Goal: Task Accomplishment & Management: Manage account settings

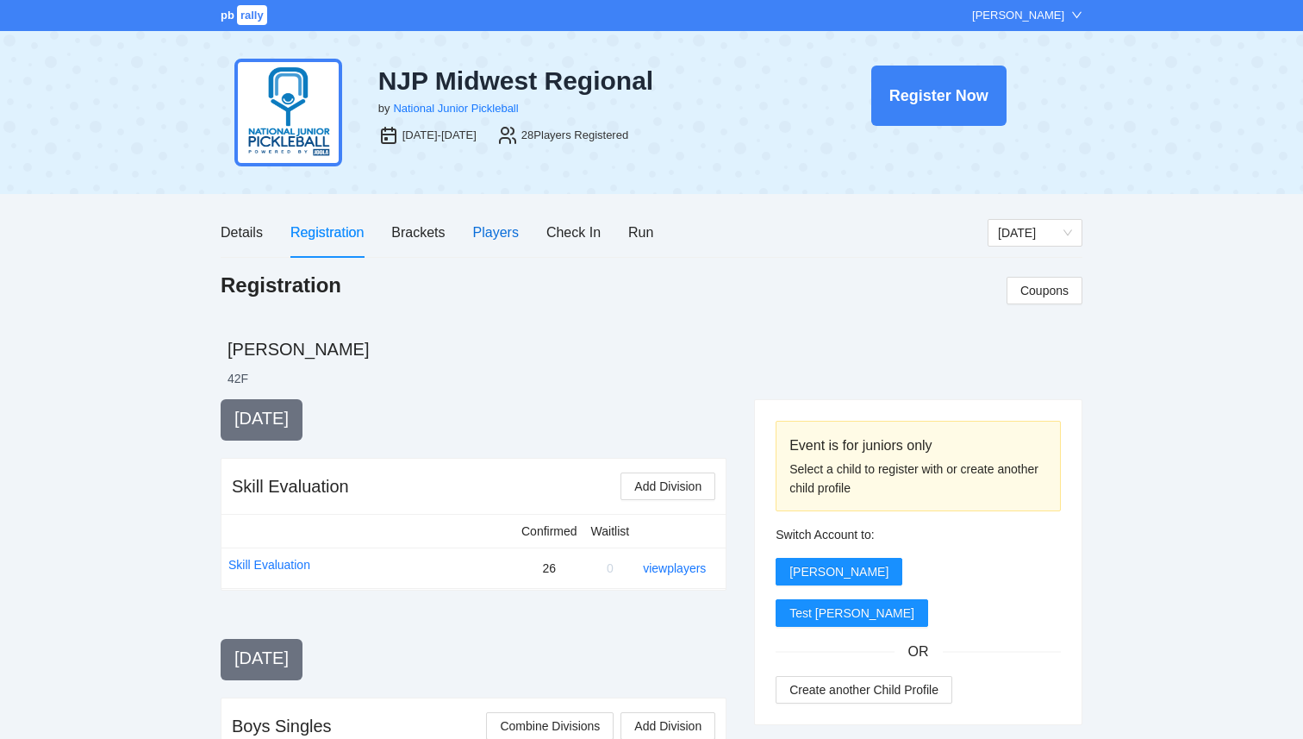
click at [487, 232] on div "Players" at bounding box center [496, 232] width 46 height 22
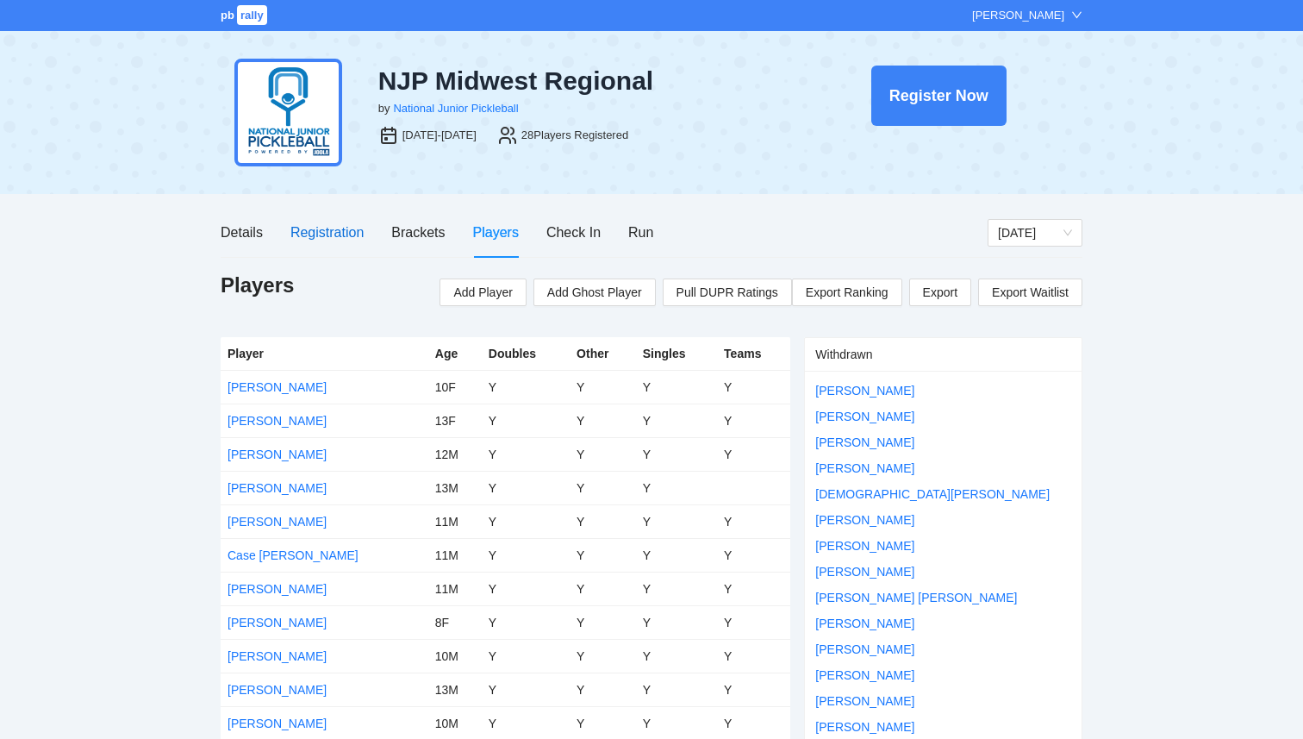
click at [339, 236] on div "Registration" at bounding box center [326, 232] width 73 height 22
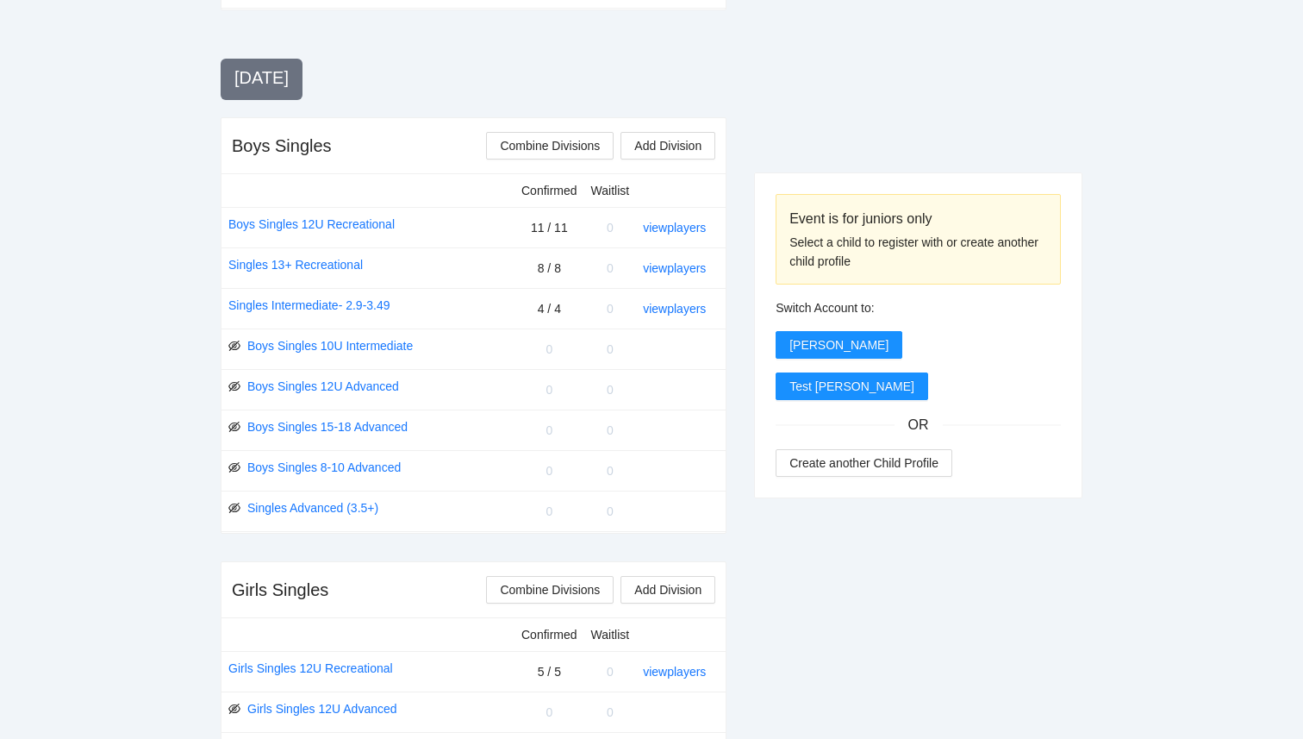
scroll to position [577, 0]
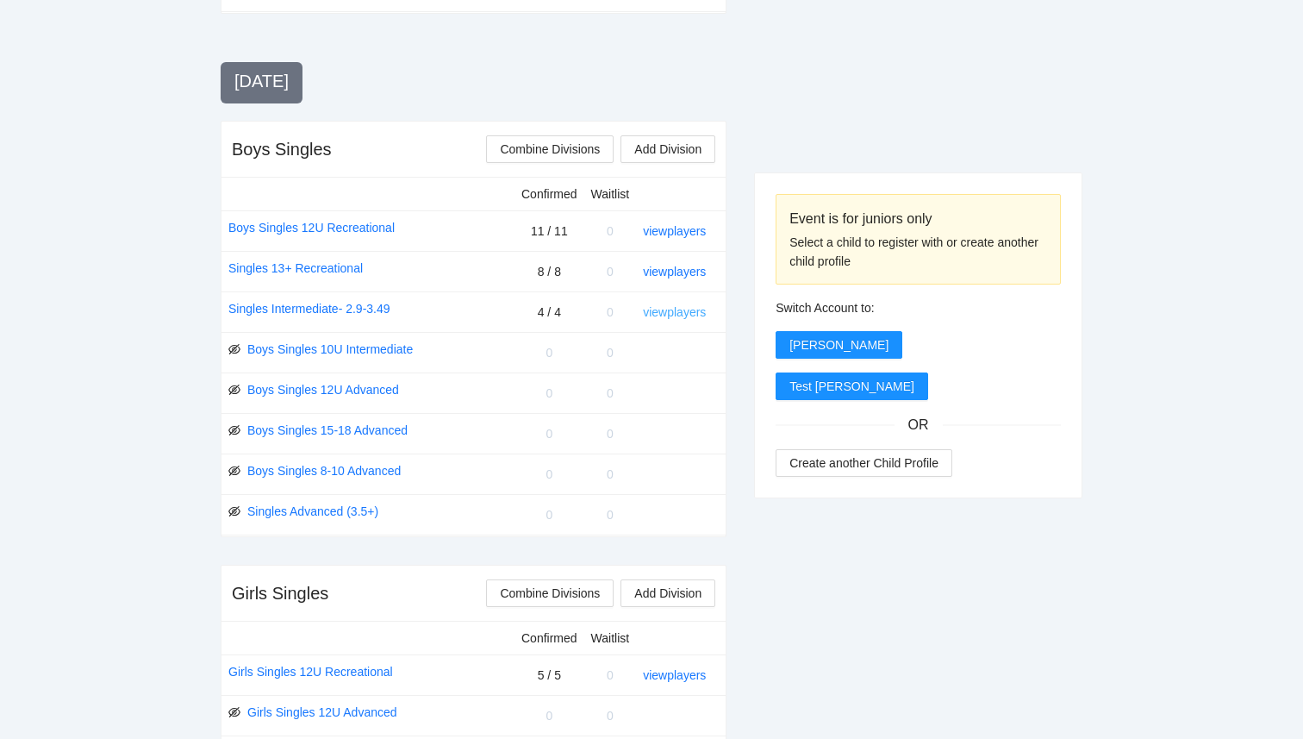
click at [673, 315] on link "view players" at bounding box center [674, 312] width 63 height 14
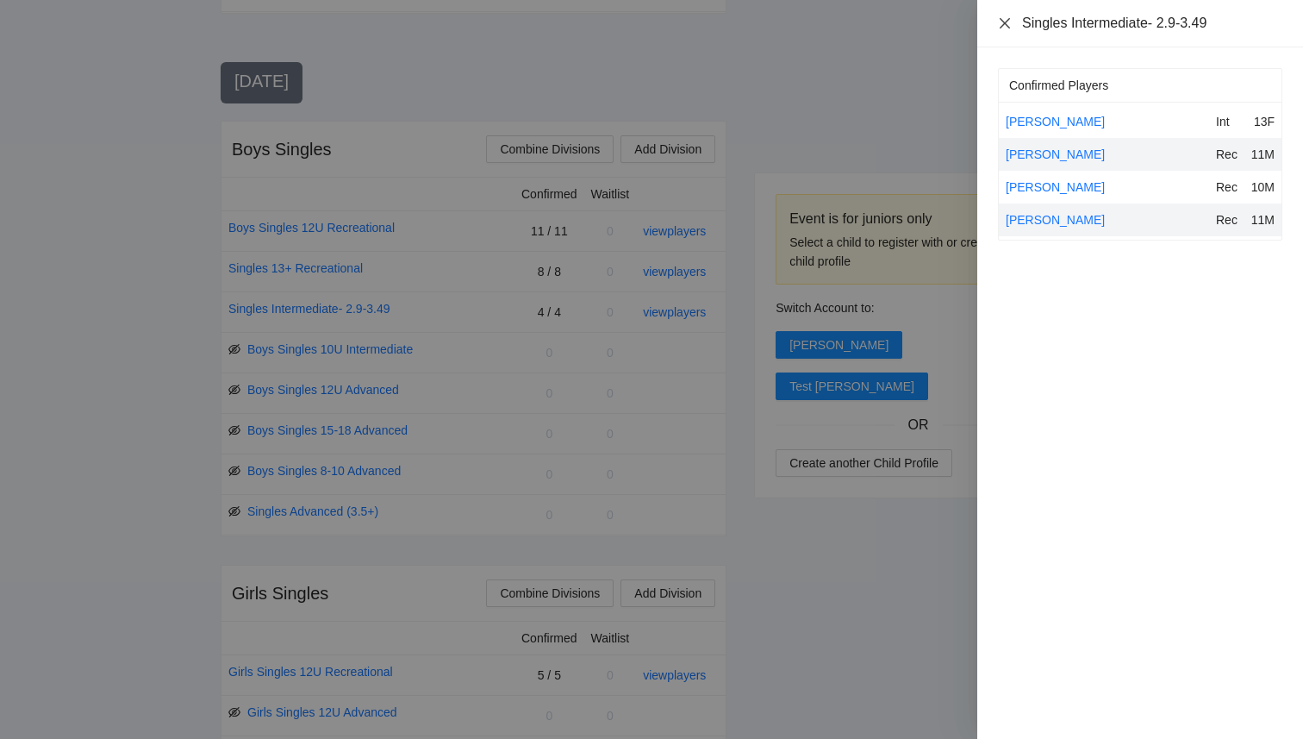
click at [999, 26] on icon "close" at bounding box center [1005, 23] width 14 height 14
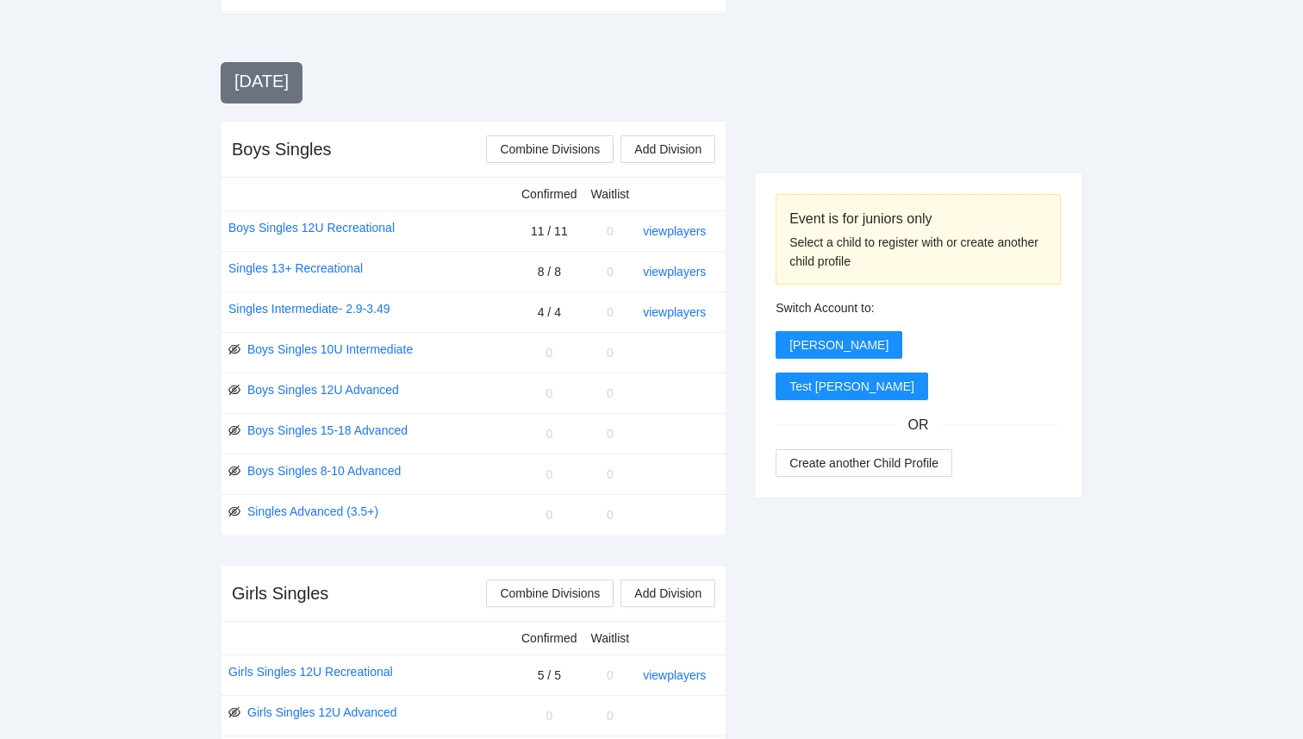
click at [702, 280] on td "view players" at bounding box center [681, 271] width 90 height 41
click at [700, 273] on link "view players" at bounding box center [674, 272] width 63 height 14
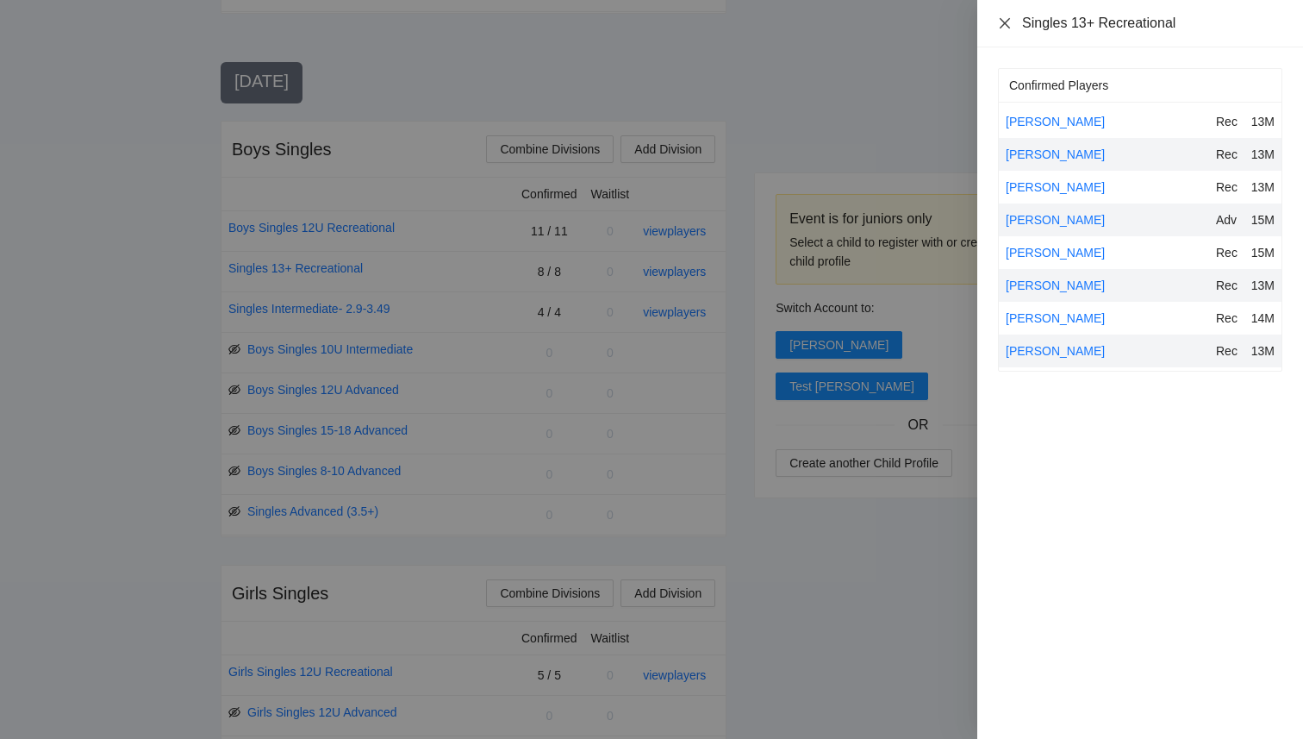
click at [1000, 27] on icon "close" at bounding box center [1005, 22] width 10 height 10
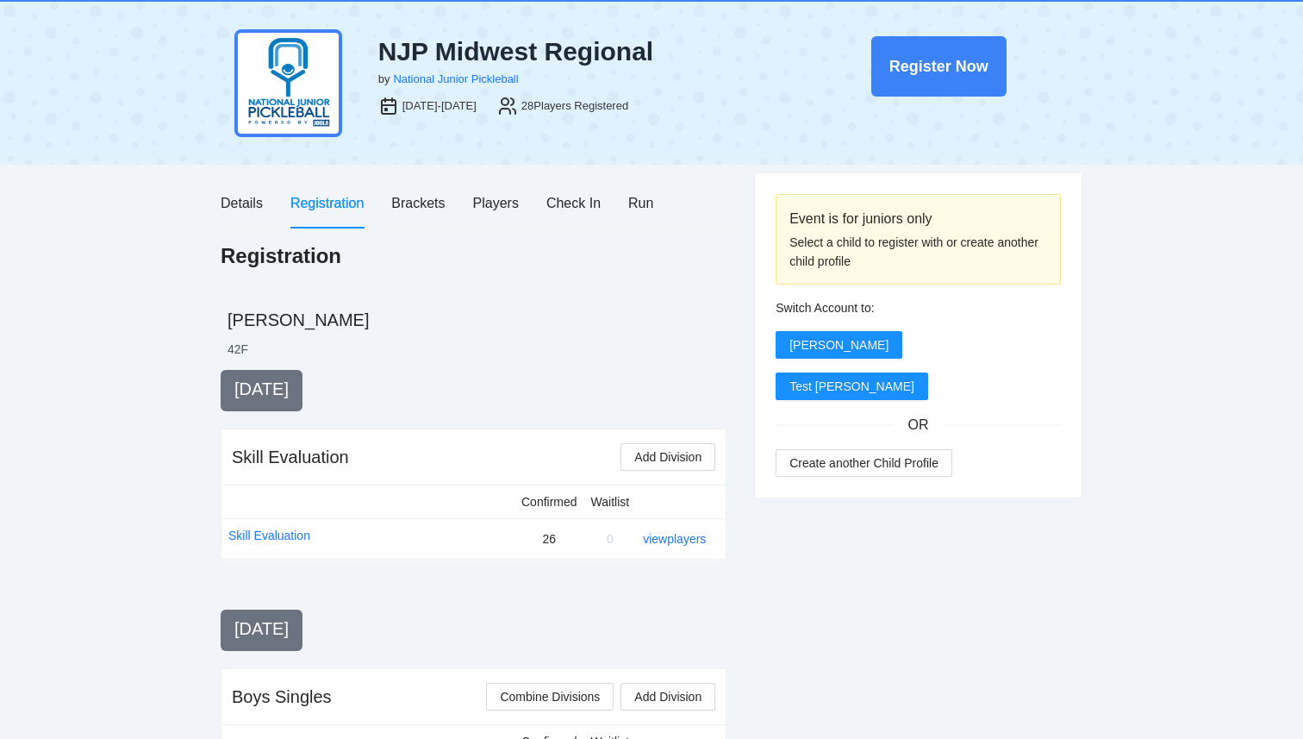
scroll to position [0, 0]
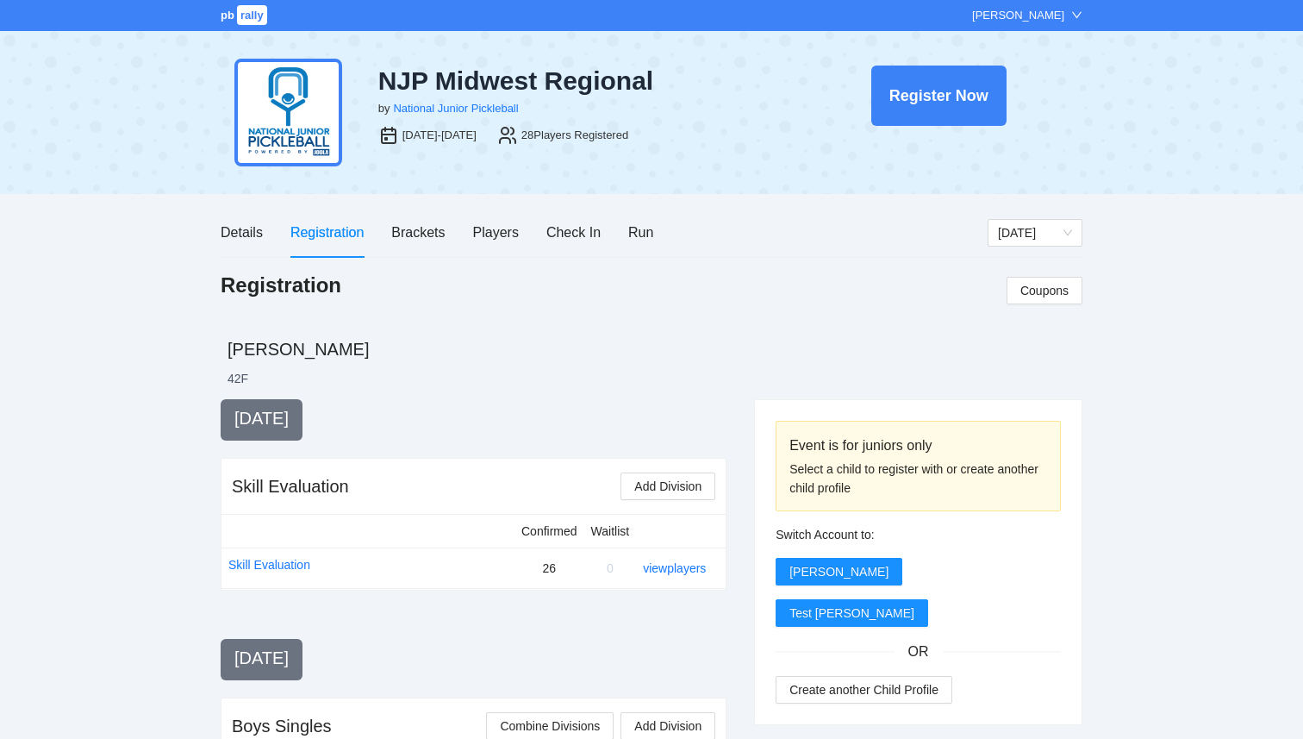
click at [226, 15] on span "pb" at bounding box center [228, 15] width 14 height 13
click at [501, 228] on div "Players" at bounding box center [496, 232] width 46 height 22
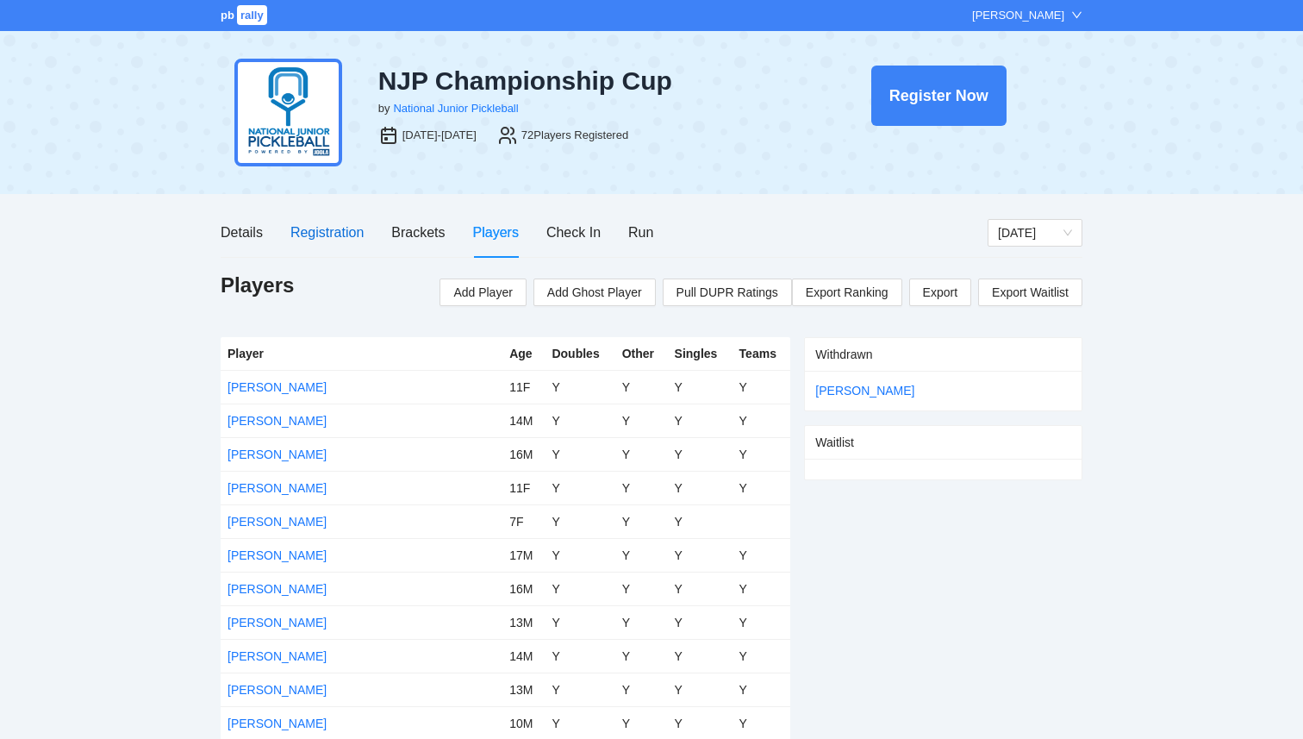
click at [342, 223] on div "Registration" at bounding box center [326, 232] width 73 height 22
click at [341, 223] on div "Registration" at bounding box center [326, 232] width 73 height 22
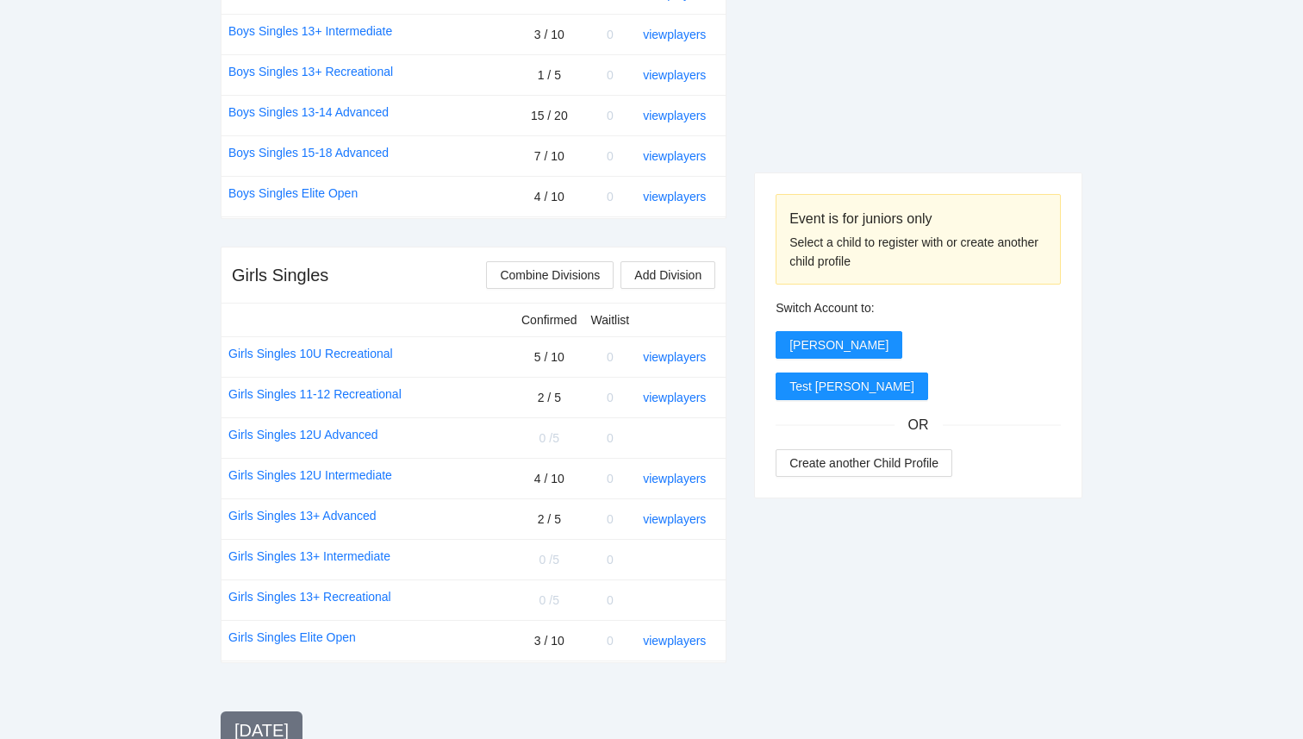
scroll to position [973, 0]
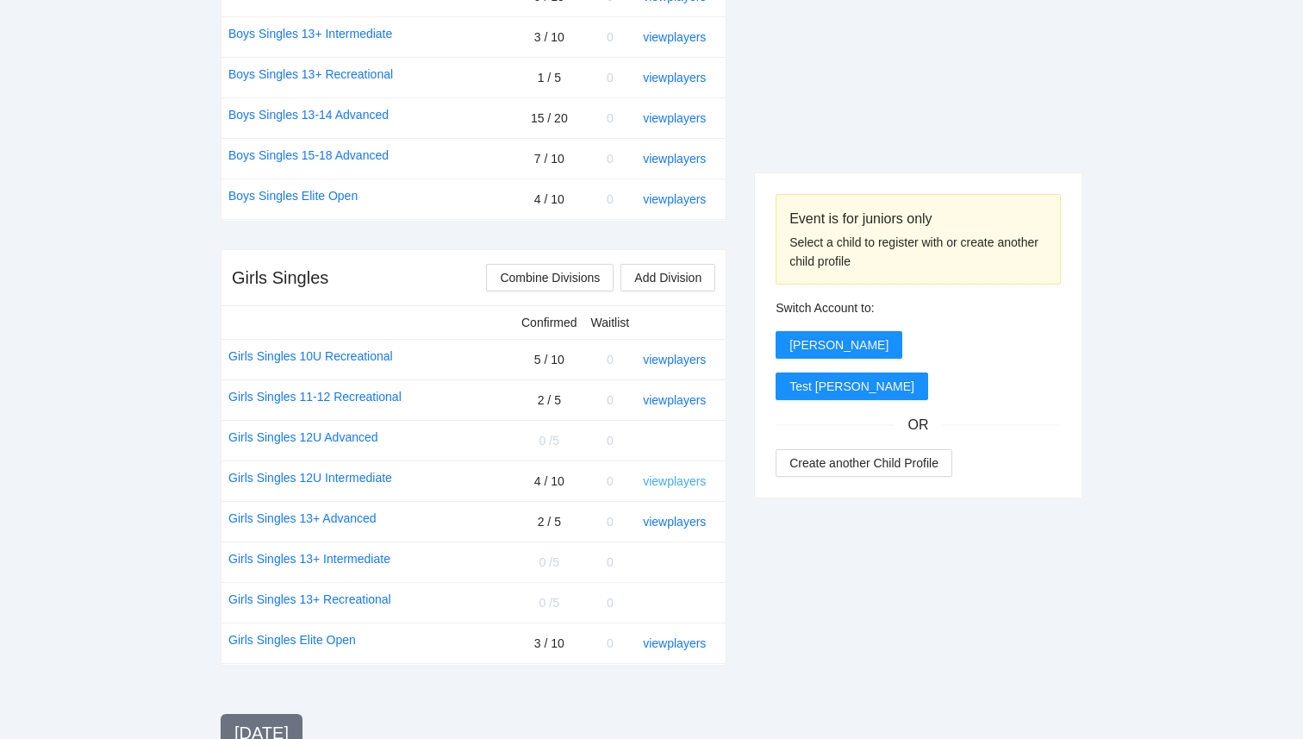
click at [693, 484] on link "view players" at bounding box center [674, 481] width 63 height 14
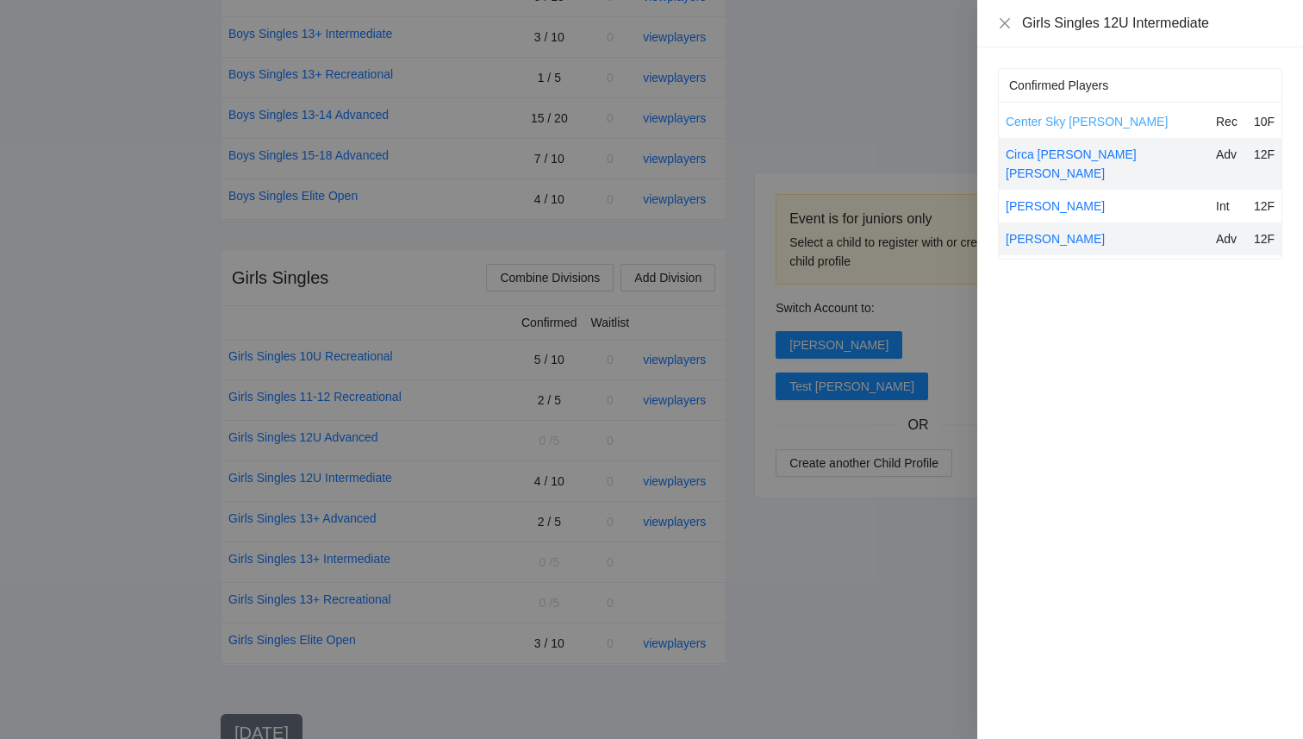
click at [1063, 120] on link "Center Sky Sacca" at bounding box center [1087, 122] width 162 height 14
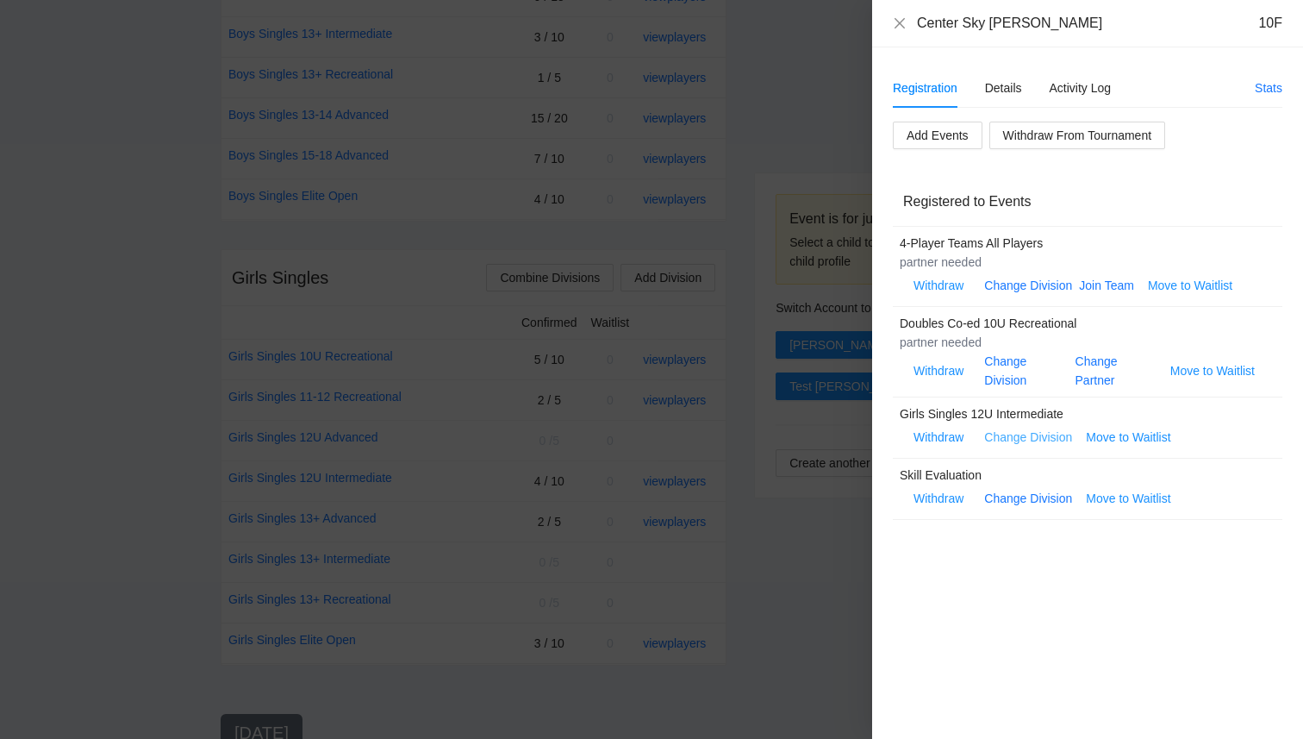
click at [1016, 437] on link "Change Division" at bounding box center [1028, 437] width 88 height 14
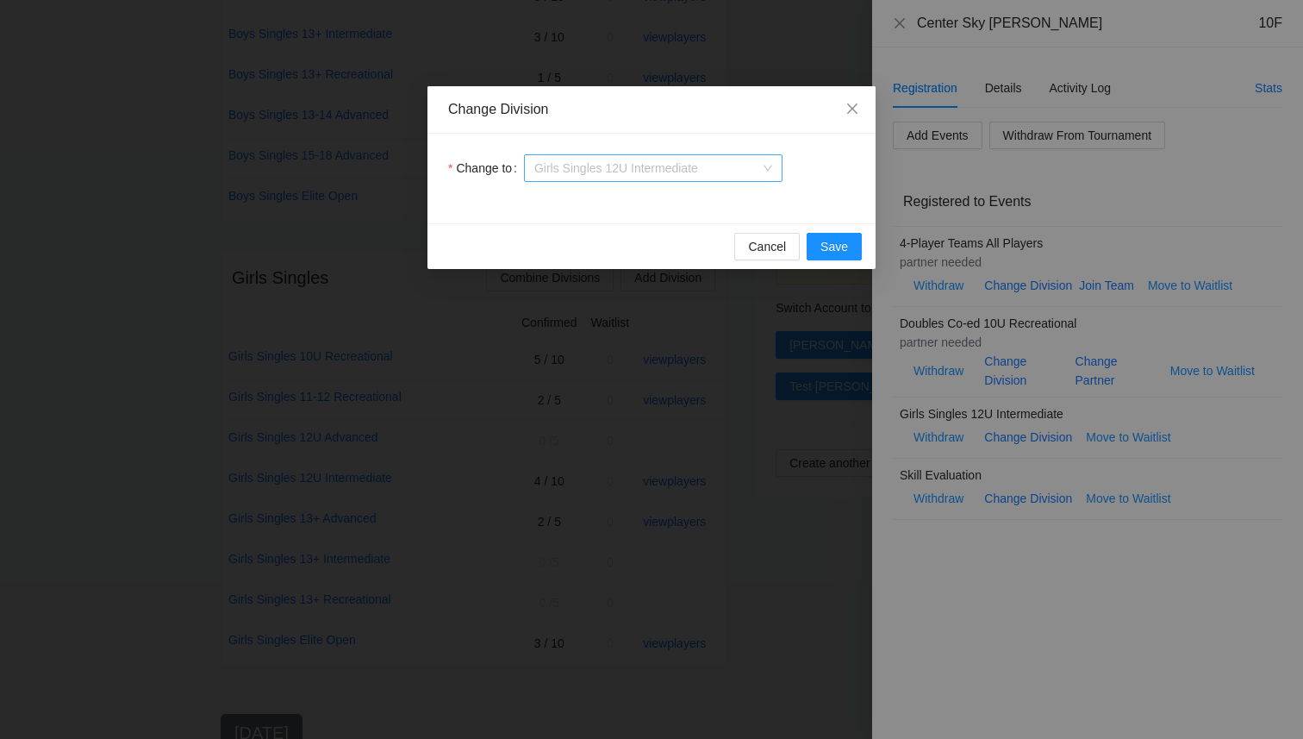
click at [673, 166] on span "Girls Singles 12U Intermediate" at bounding box center [653, 168] width 238 height 26
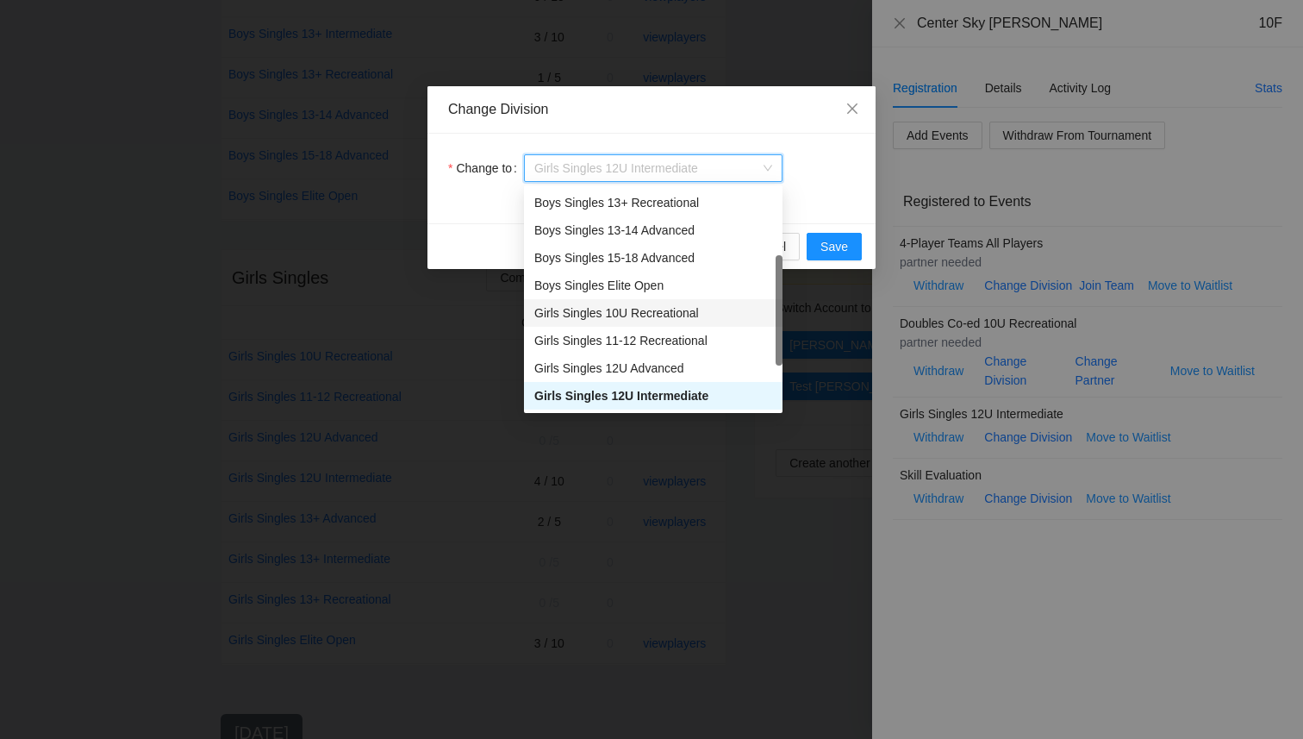
click at [680, 314] on div "Girls Singles 10U Recreational" at bounding box center [653, 312] width 238 height 19
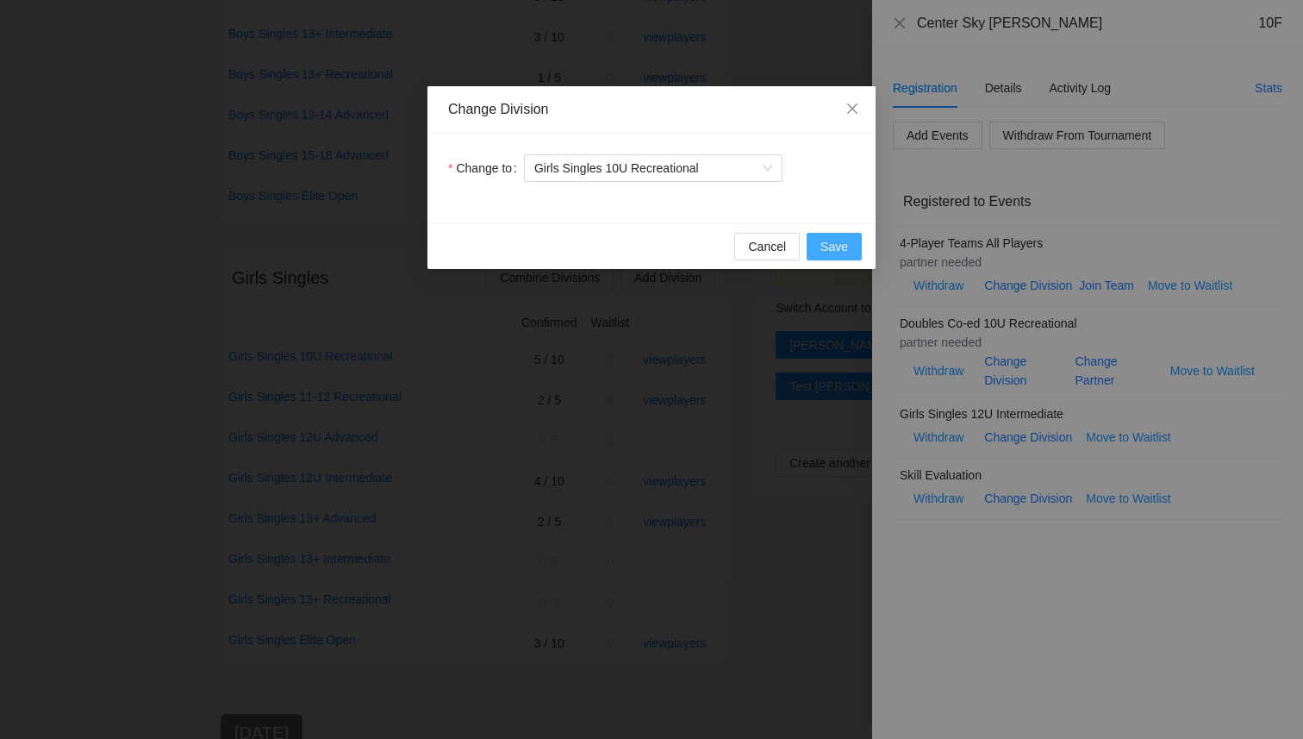
click at [838, 249] on span "Save" at bounding box center [834, 246] width 28 height 19
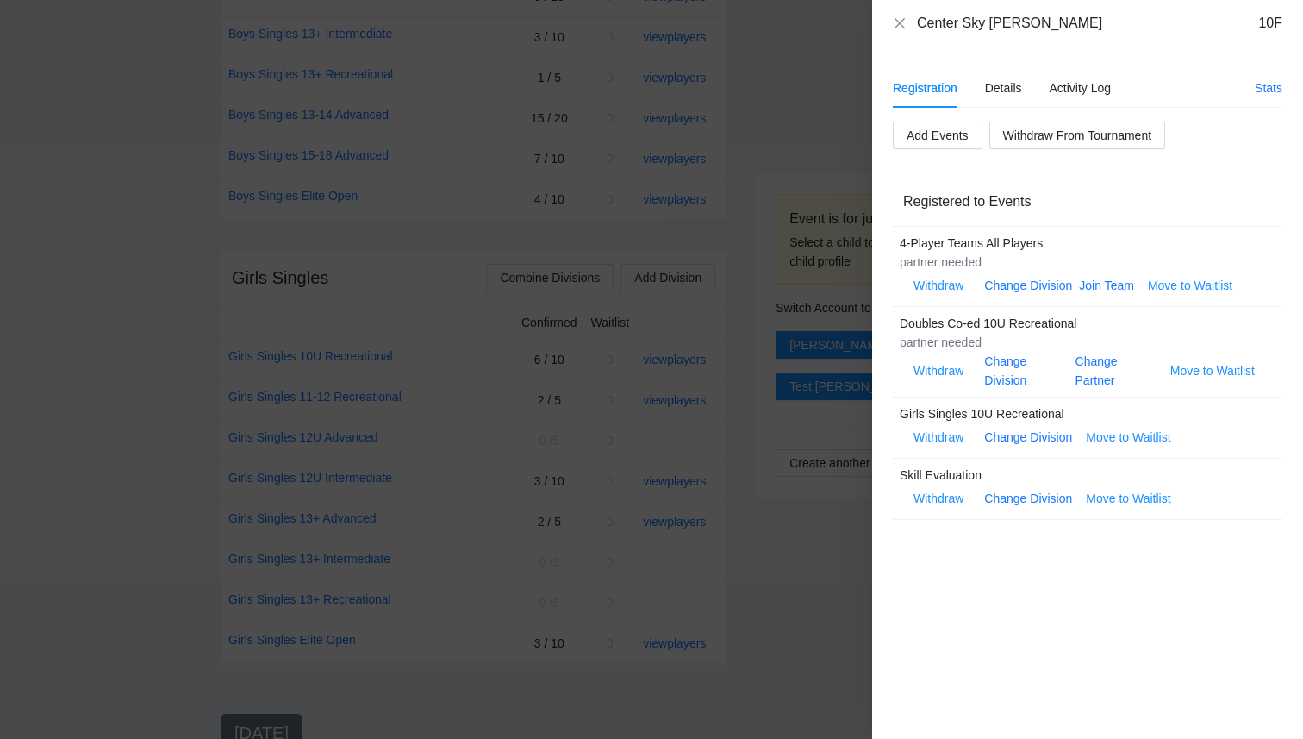
click at [1100, 620] on div "Registration Details Activity Log Stats Add Events Withdraw From Tournament Reg…" at bounding box center [1087, 392] width 431 height 691
click at [1000, 89] on div "Details" at bounding box center [1003, 87] width 37 height 19
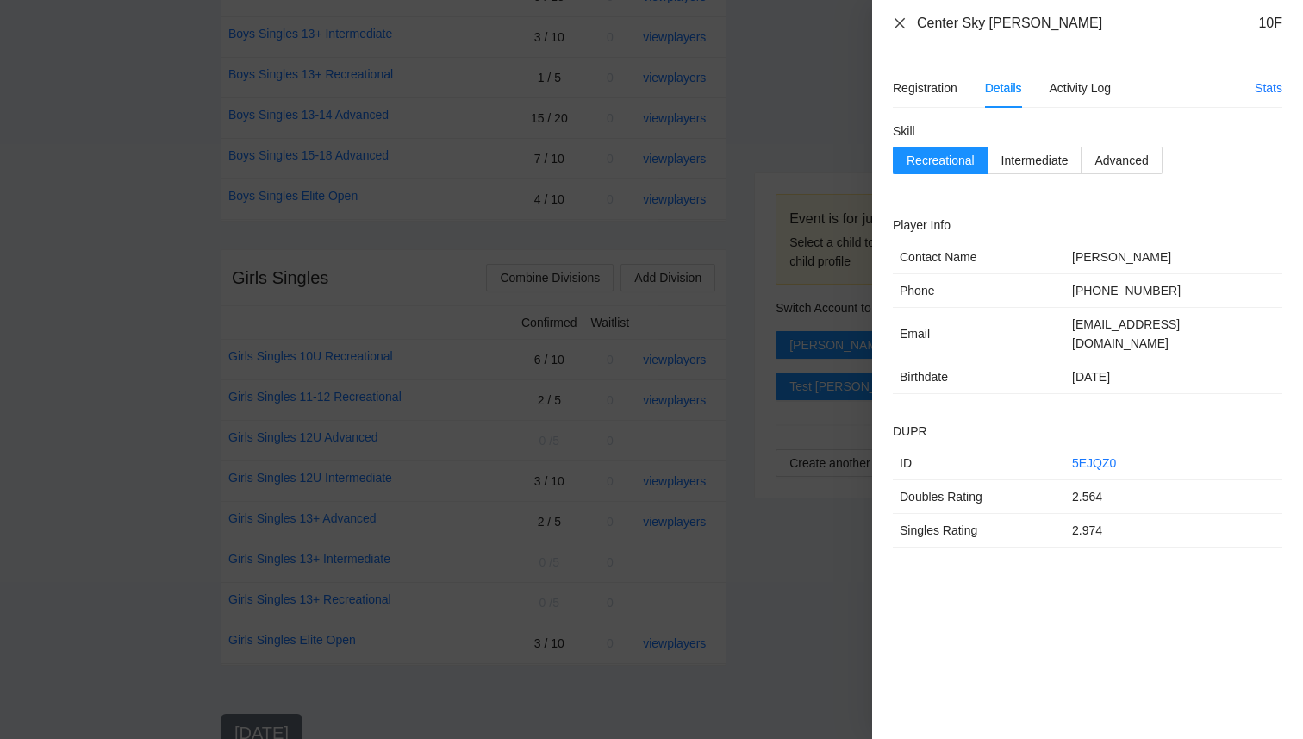
click at [898, 19] on icon "close" at bounding box center [900, 23] width 14 height 14
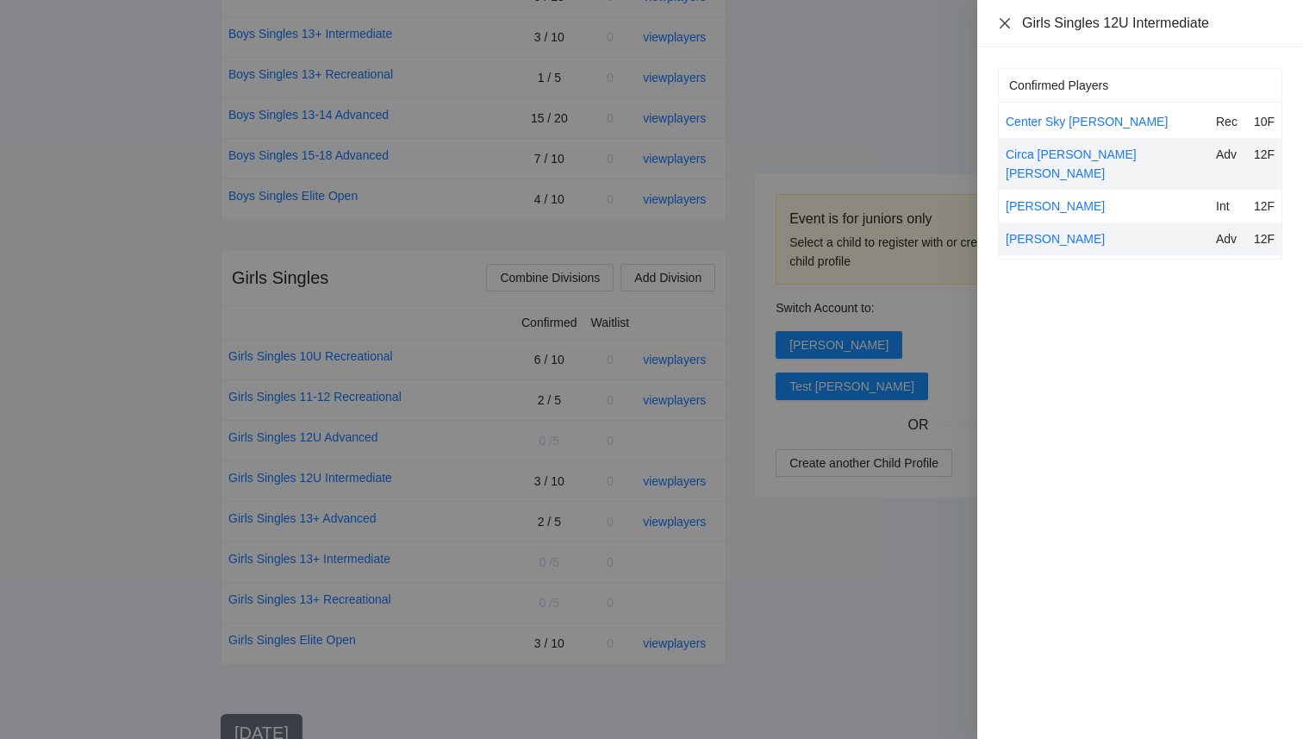
click at [999, 23] on icon "close" at bounding box center [1005, 23] width 14 height 14
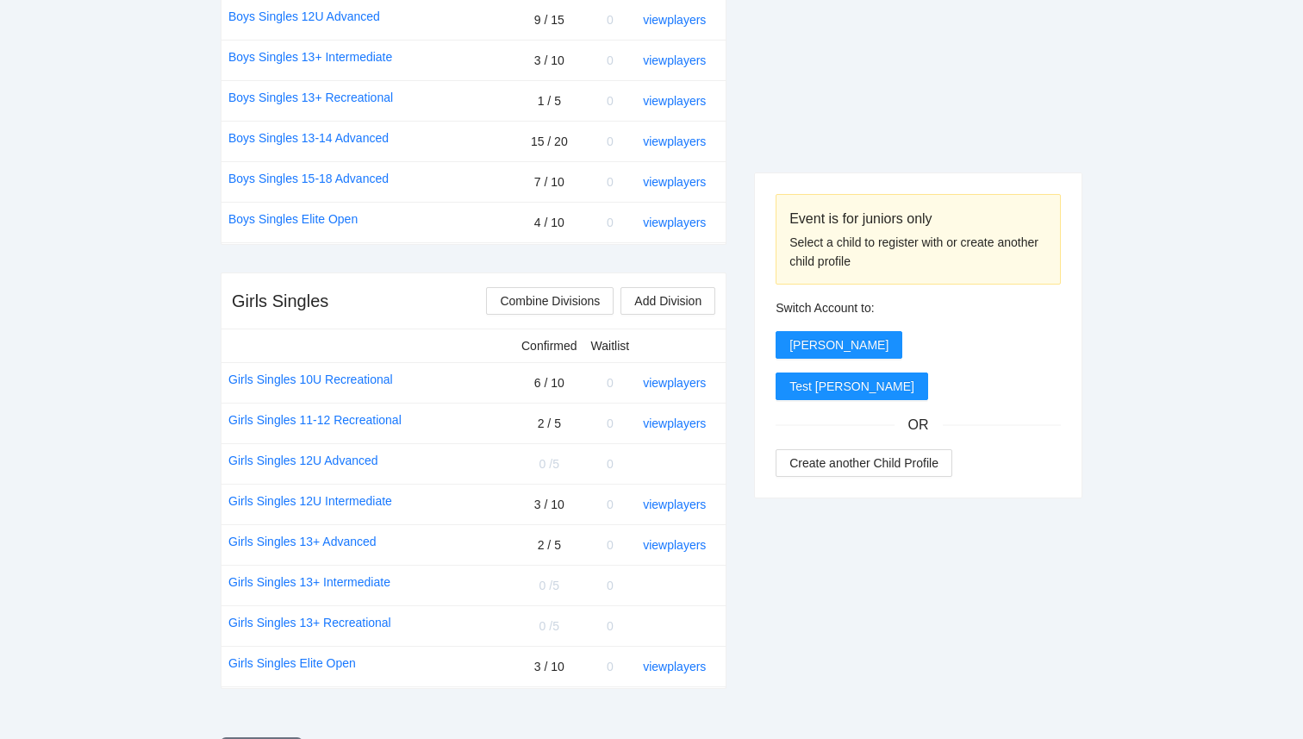
scroll to position [932, 0]
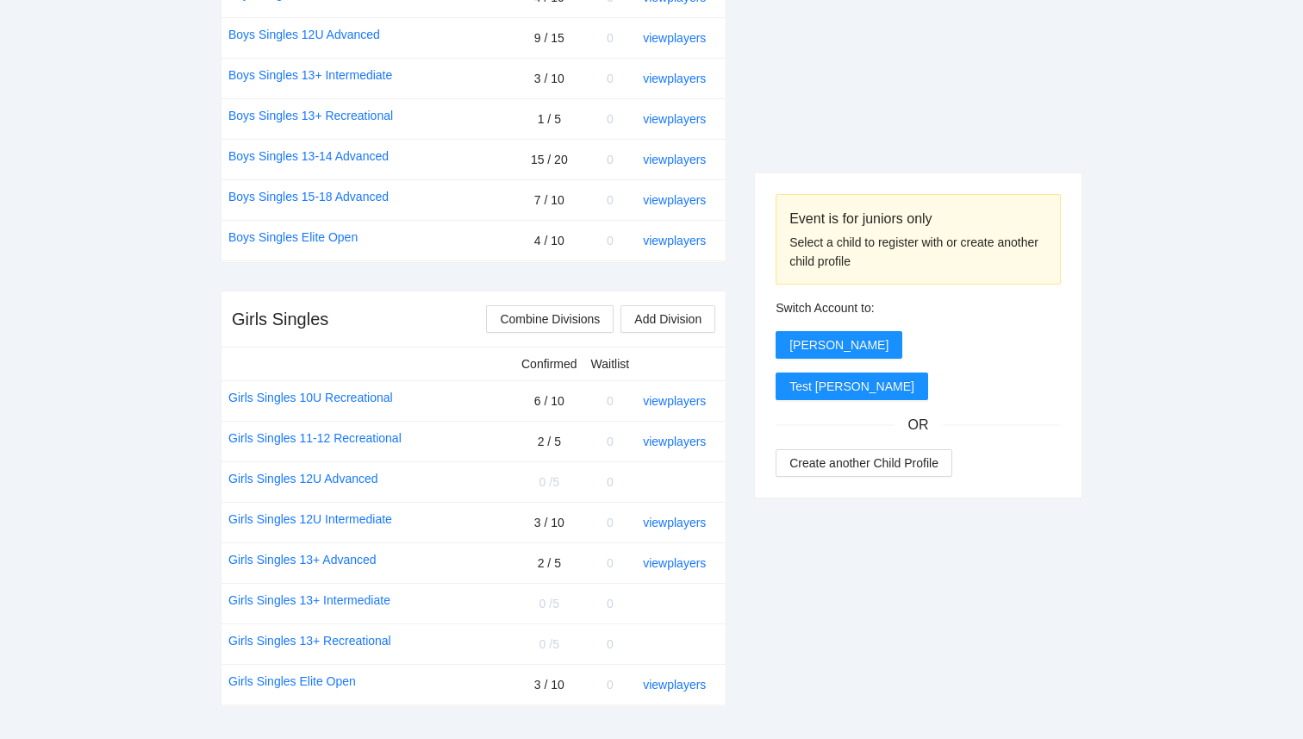
click at [229, 333] on div "Girls Singles Combine Divisions Add Division" at bounding box center [473, 319] width 504 height 56
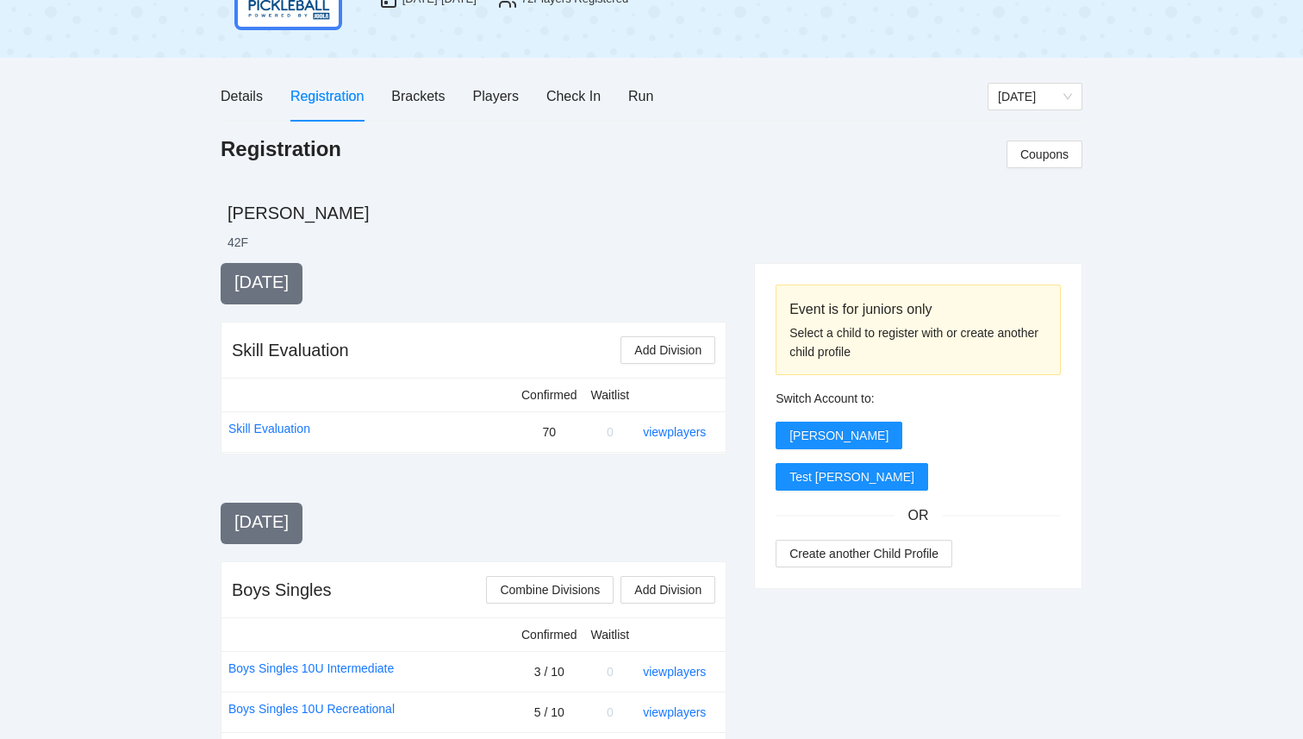
scroll to position [0, 0]
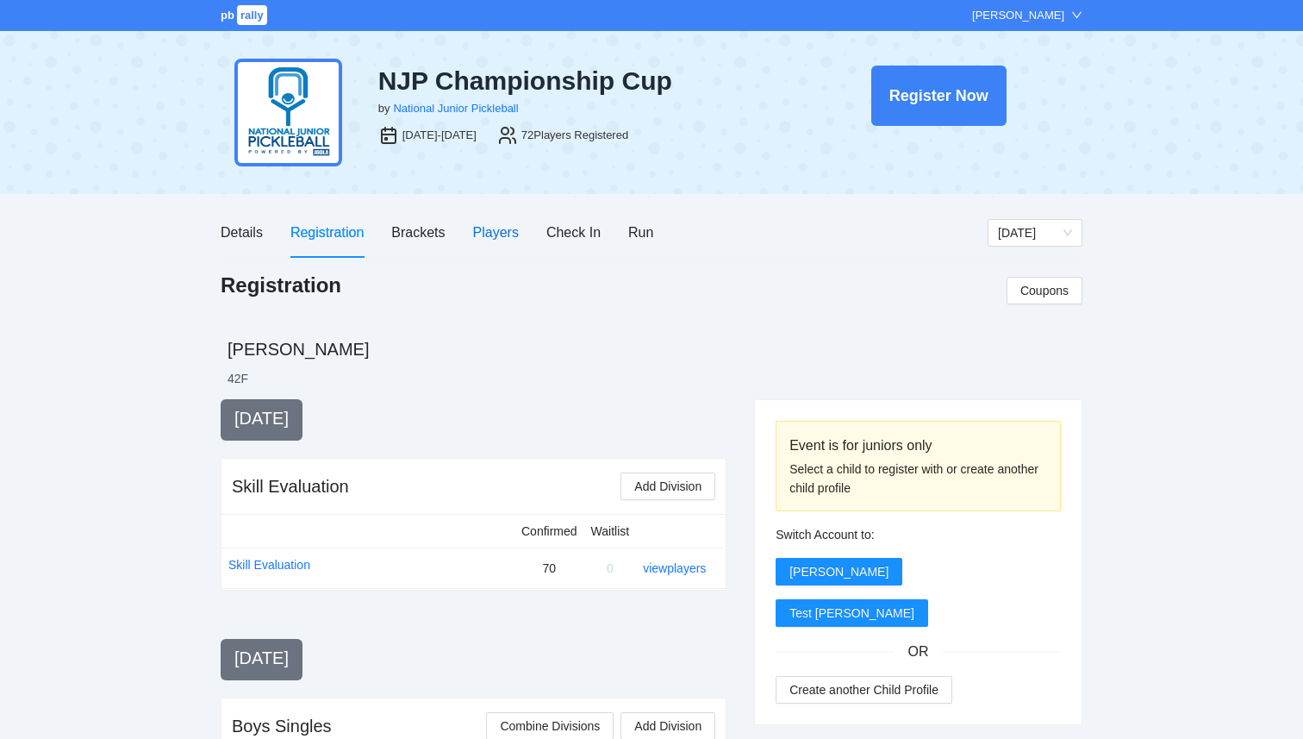
click at [497, 229] on div "Players" at bounding box center [496, 232] width 46 height 22
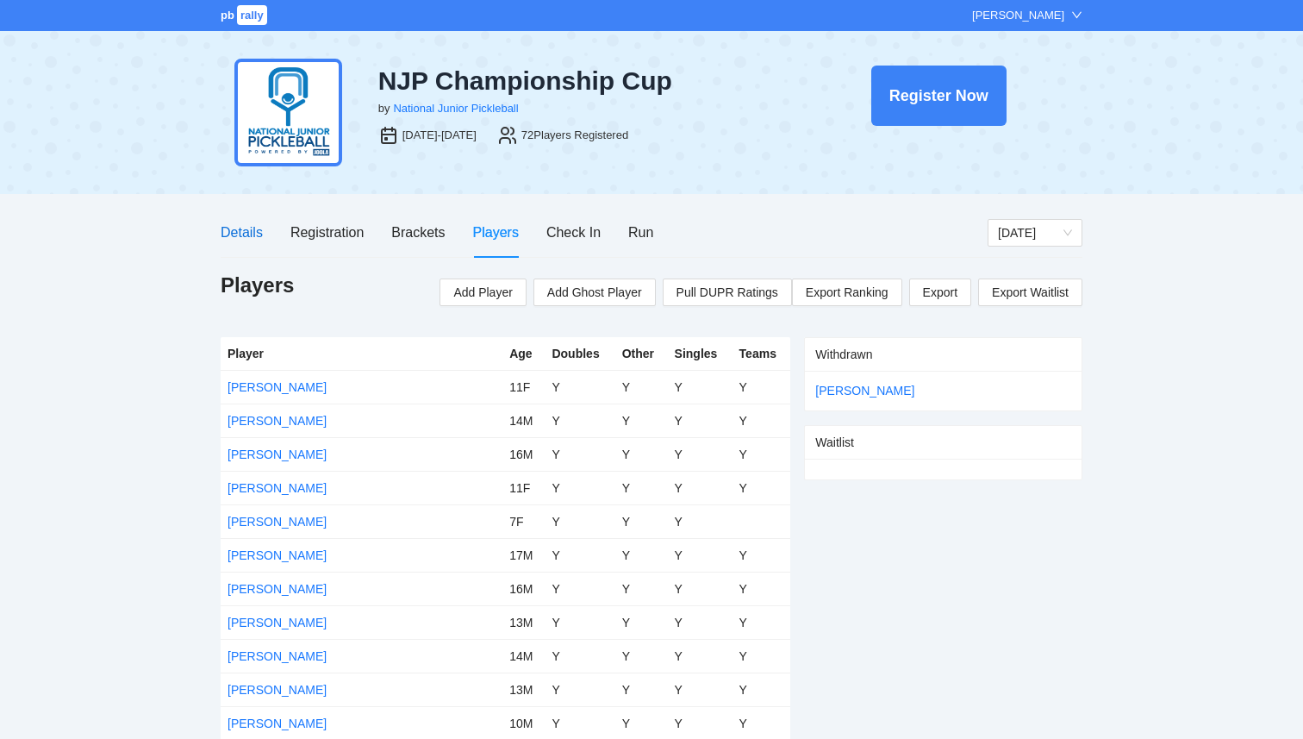
click at [228, 233] on div "Details" at bounding box center [242, 232] width 42 height 22
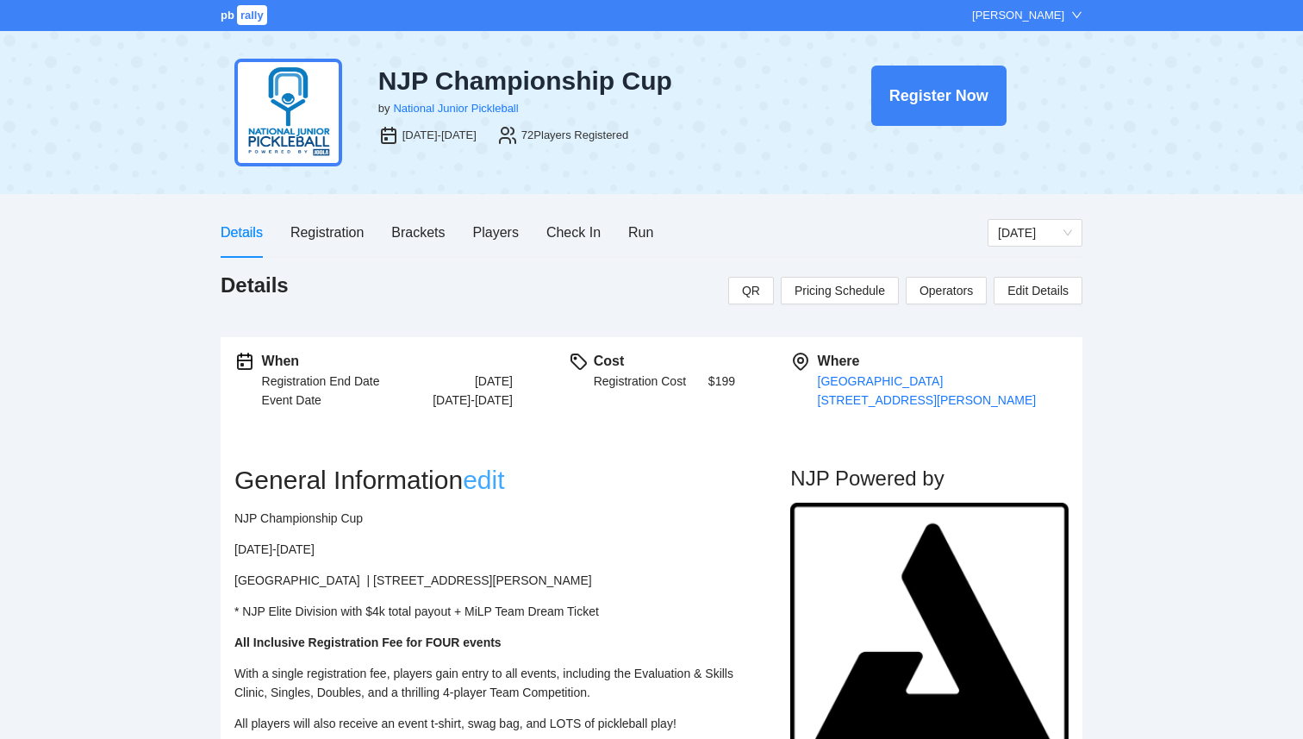
click at [492, 482] on link "edit" at bounding box center [483, 479] width 41 height 28
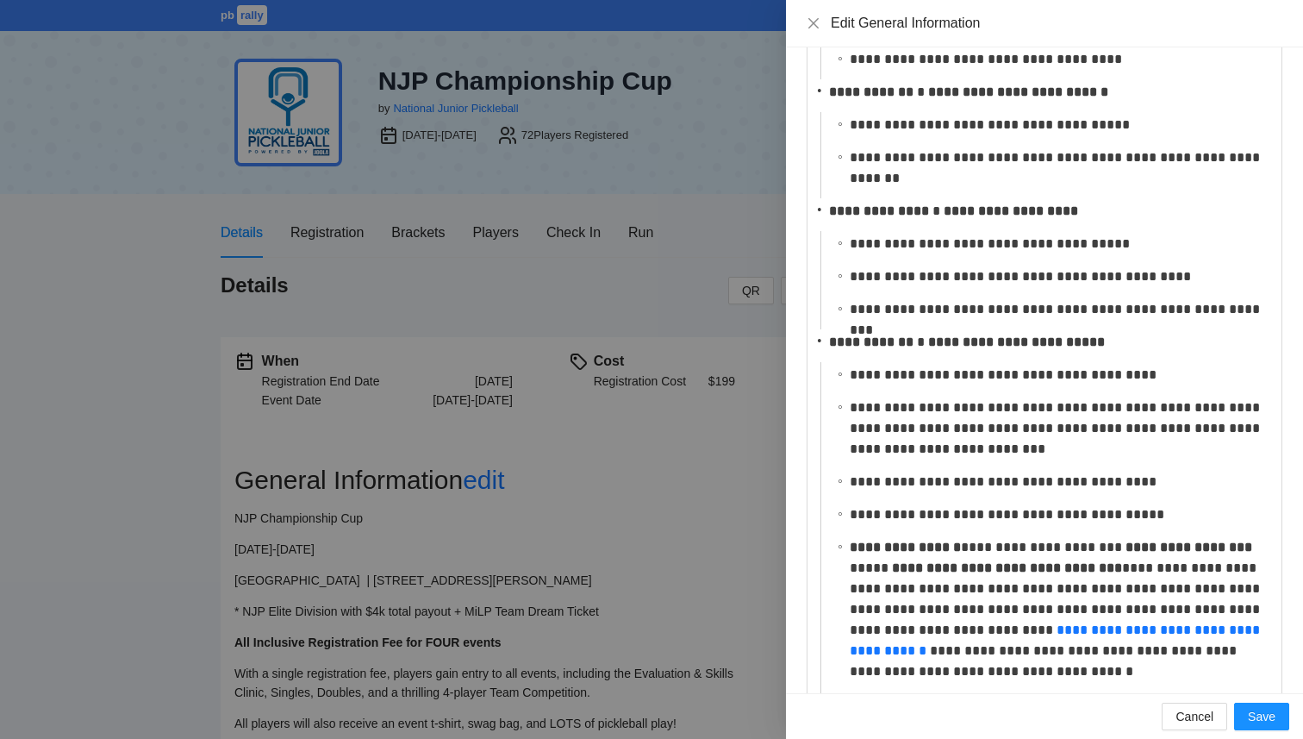
scroll to position [667, 0]
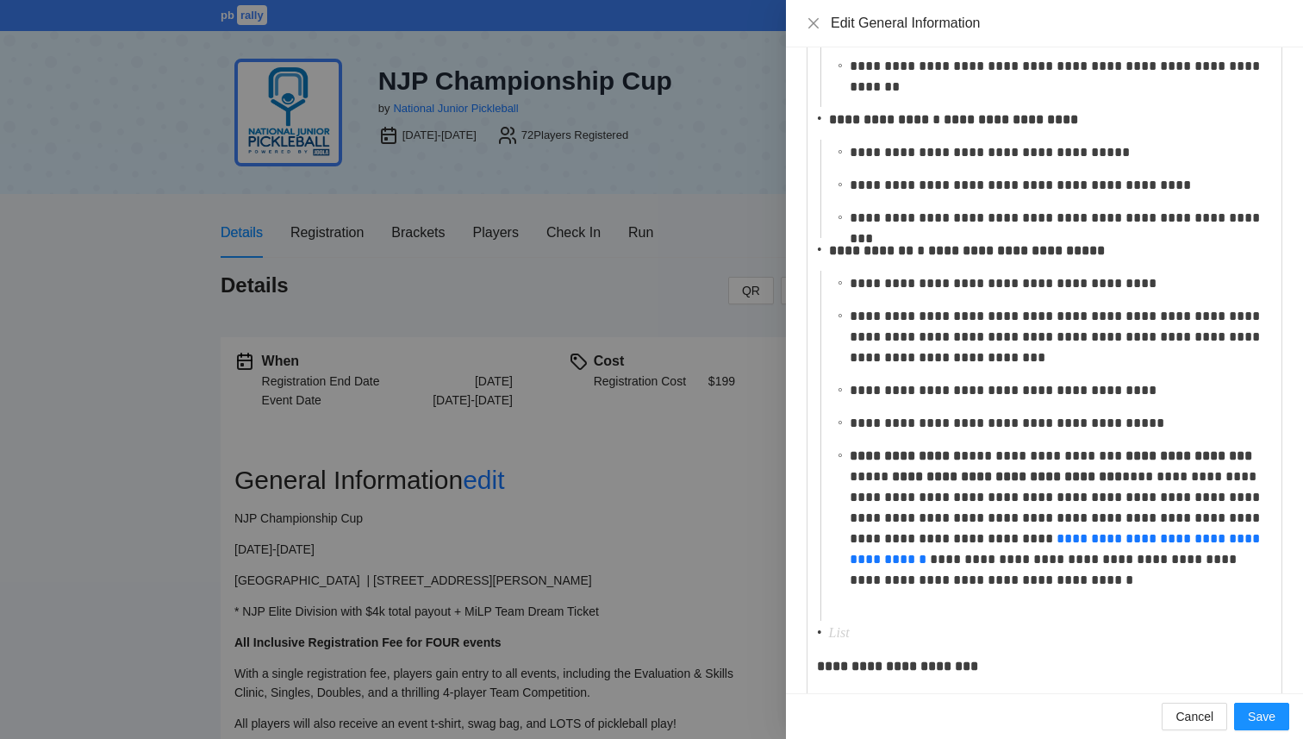
click at [1122, 476] on strong "**********" at bounding box center [1007, 476] width 230 height 13
click at [1260, 718] on span "Save" at bounding box center [1262, 716] width 28 height 19
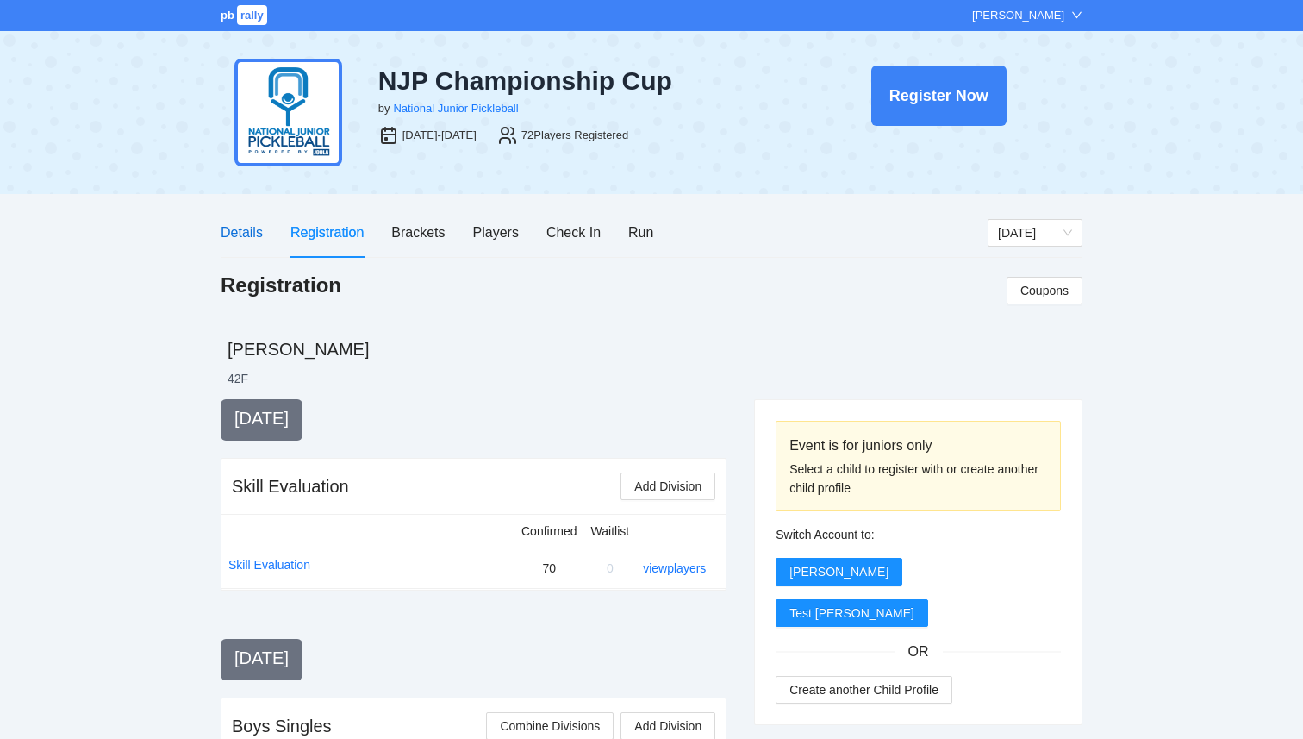
click at [233, 228] on div "Details" at bounding box center [242, 232] width 42 height 22
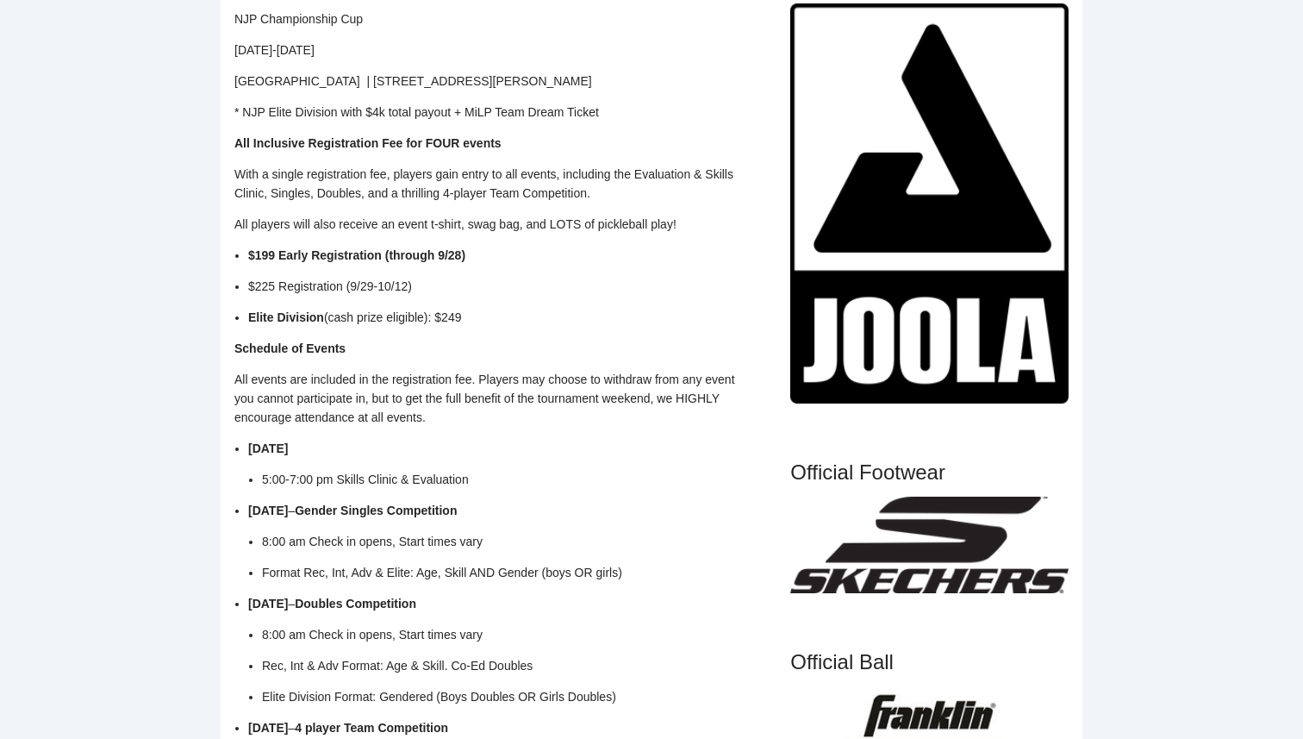
scroll to position [340, 0]
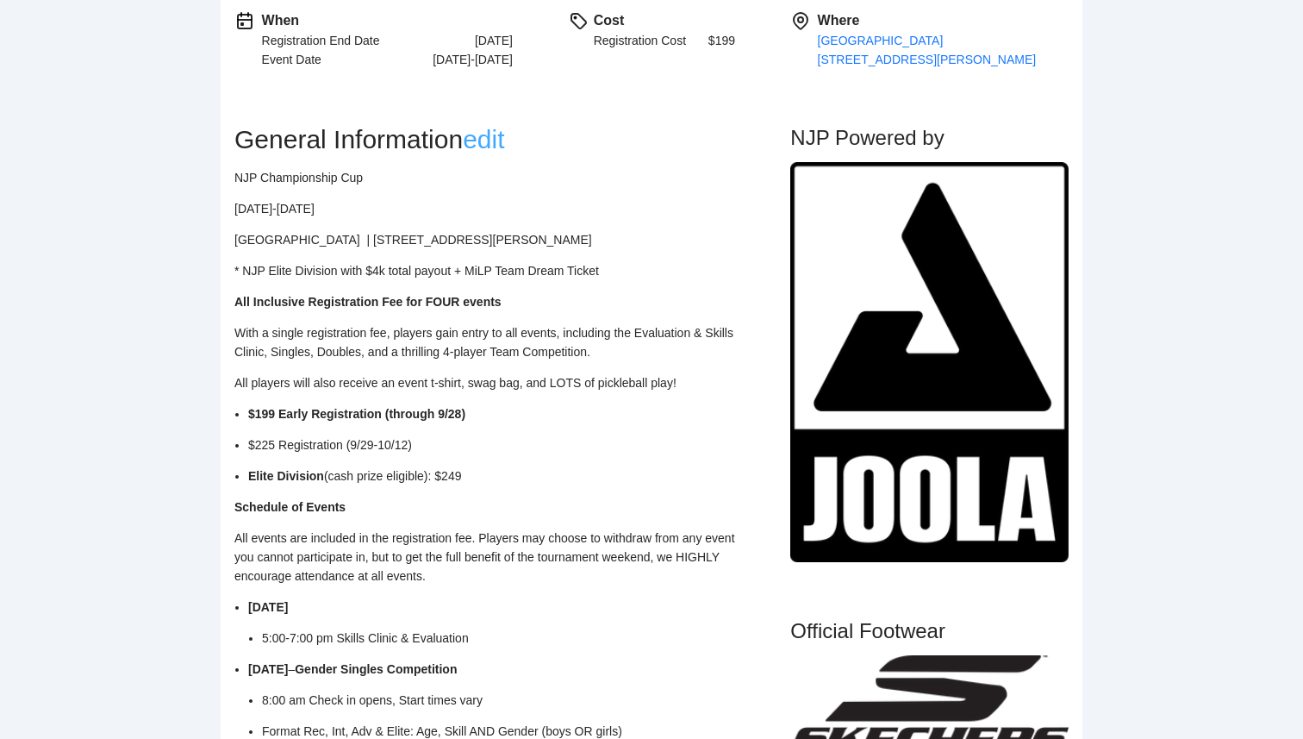
click at [504, 141] on link "edit" at bounding box center [483, 139] width 41 height 28
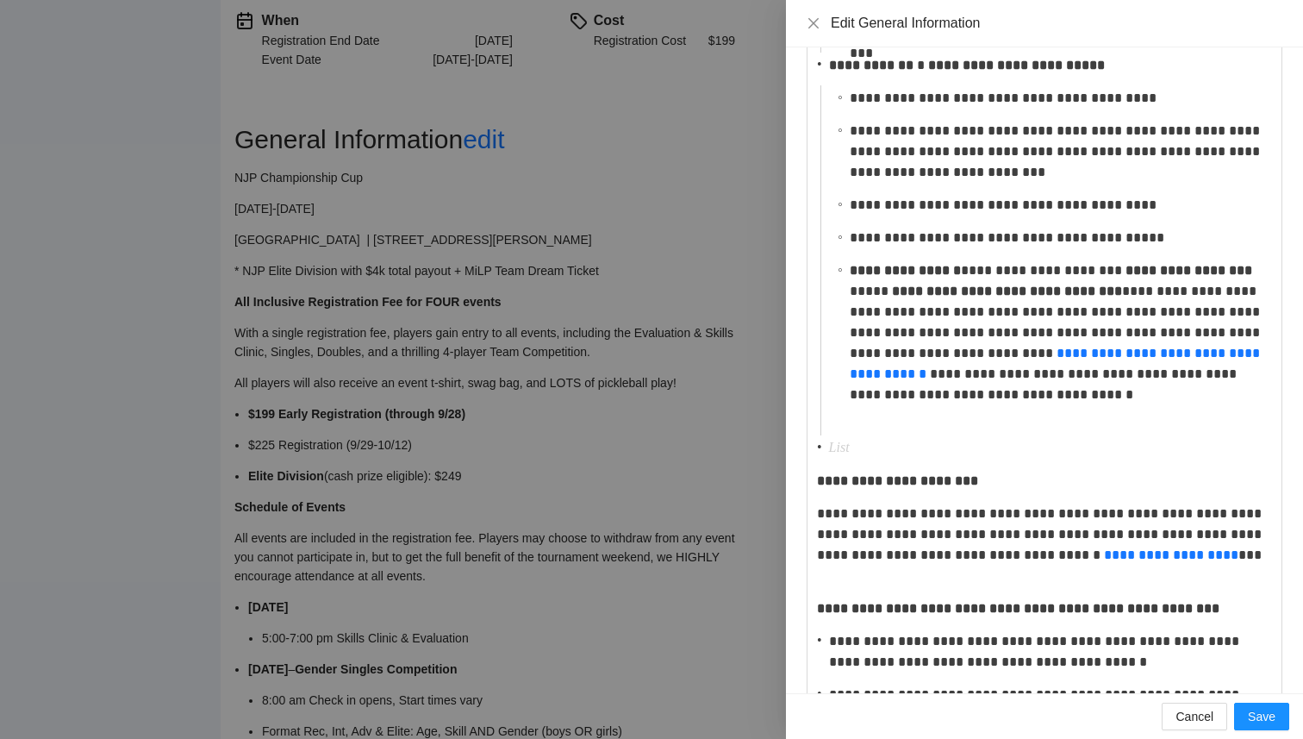
scroll to position [942, 0]
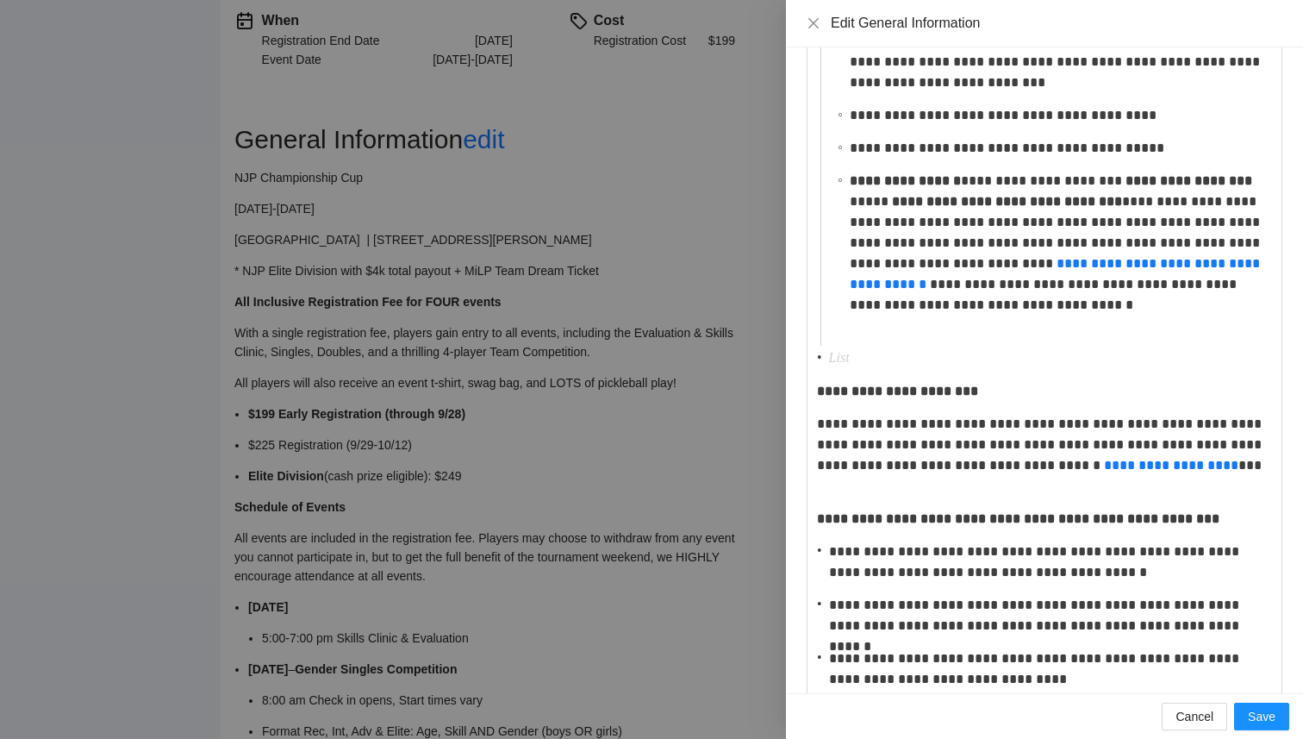
click at [1033, 224] on p "**********" at bounding box center [1060, 253] width 421 height 165
click at [890, 242] on p "**********" at bounding box center [1060, 253] width 421 height 165
click at [1019, 322] on p "**********" at bounding box center [1060, 253] width 421 height 165
click at [1264, 708] on span "Save" at bounding box center [1262, 716] width 28 height 19
